Goal: Browse casually

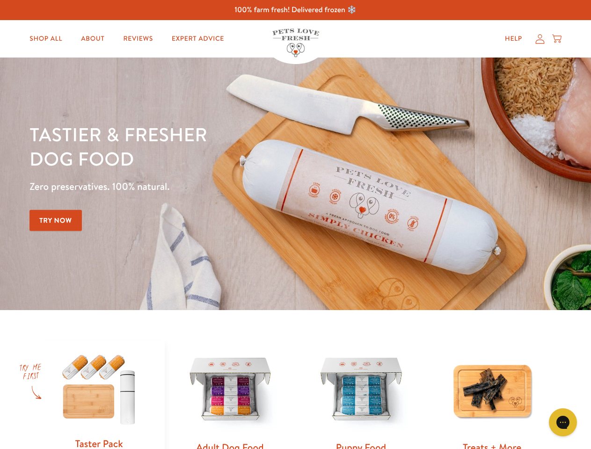
click at [295, 224] on div "Tastier & fresher dog food Zero preservatives. 100% natural. Try Now" at bounding box center [206, 183] width 354 height 123
click at [563, 422] on icon "Gorgias live chat" at bounding box center [562, 422] width 9 height 9
